Goal: Navigation & Orientation: Find specific page/section

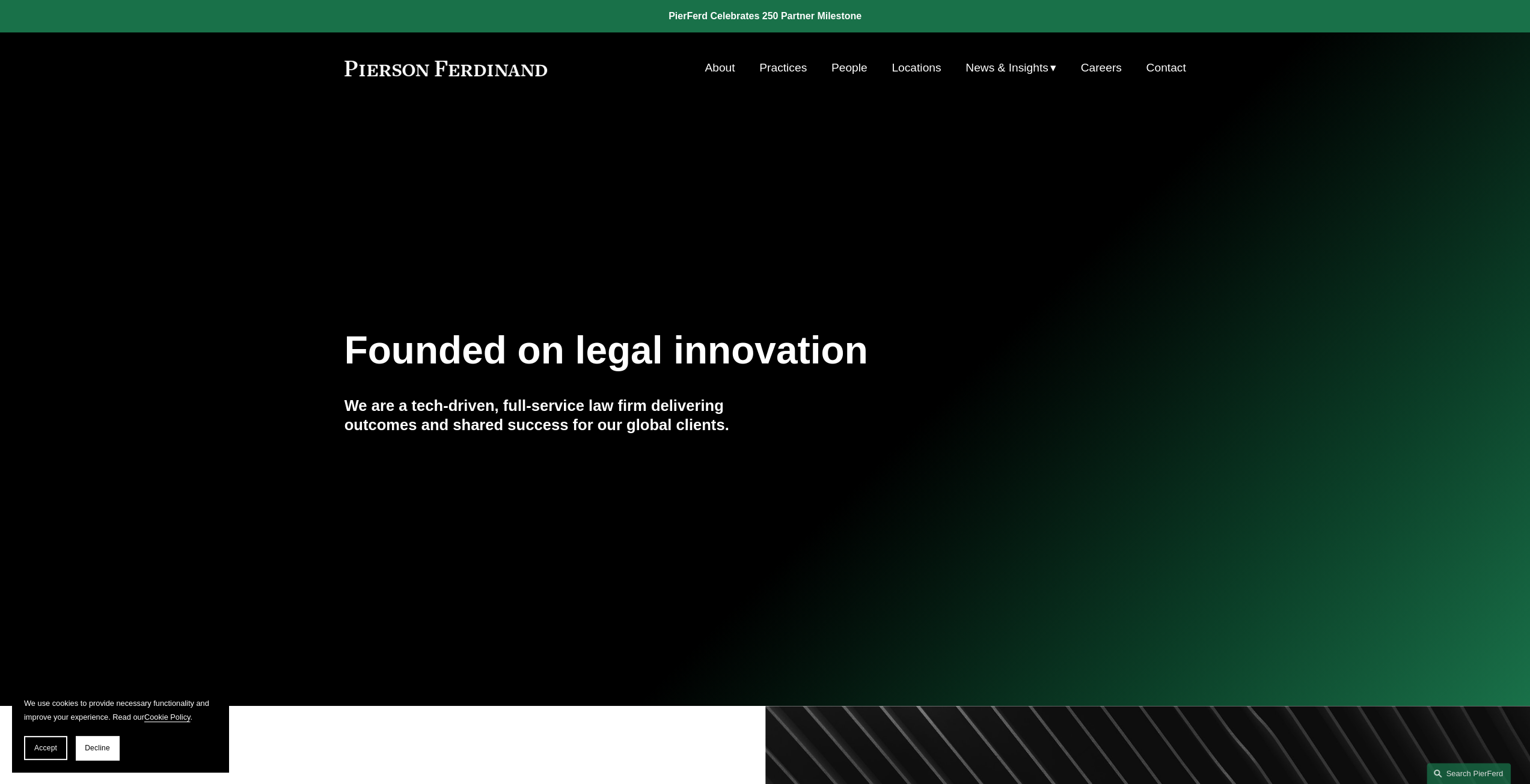
click at [922, 61] on link "Locations" at bounding box center [916, 68] width 49 height 23
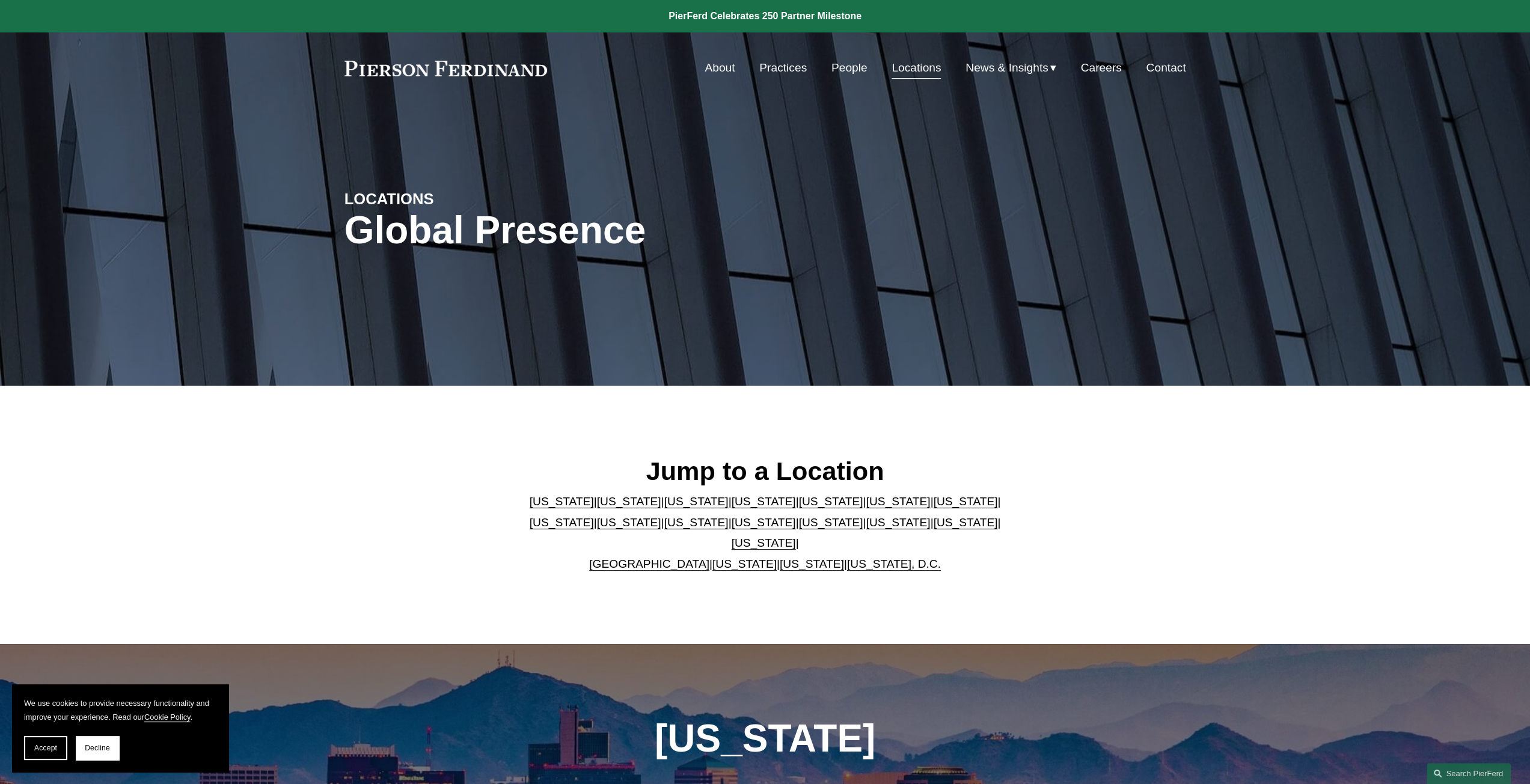
click at [832, 65] on link "People" at bounding box center [850, 68] width 36 height 23
